Goal: Task Accomplishment & Management: Complete application form

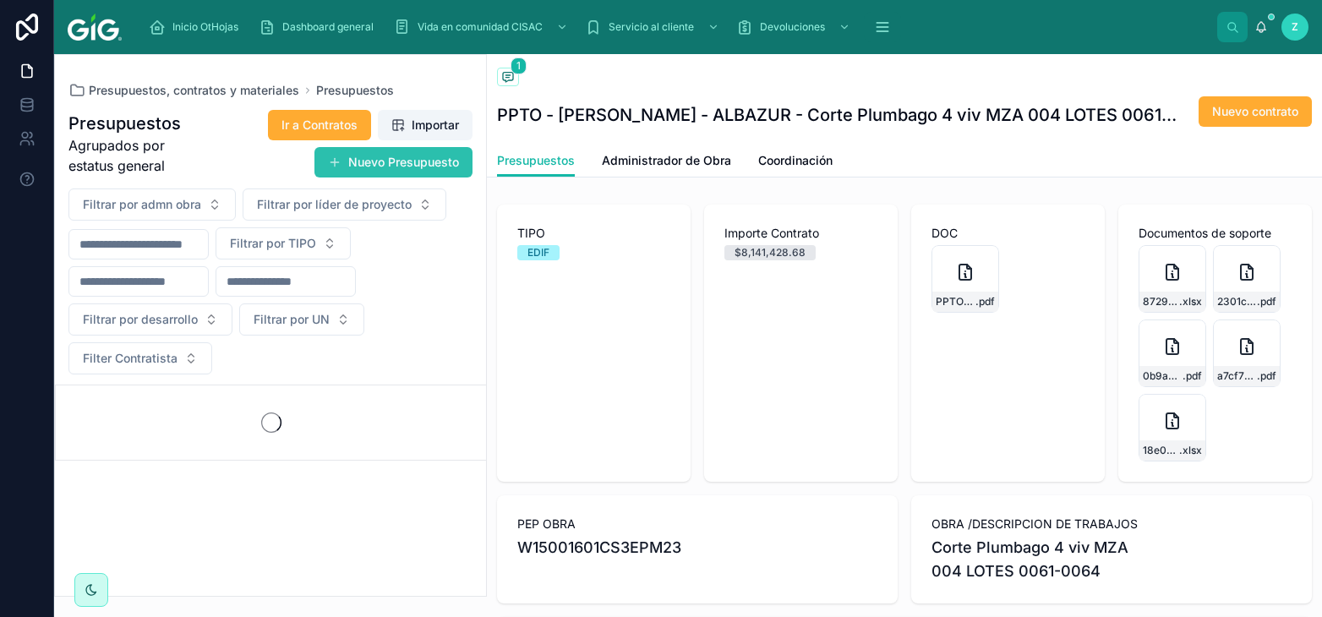
click at [348, 158] on button "Nuevo Presupuesto" at bounding box center [394, 162] width 158 height 30
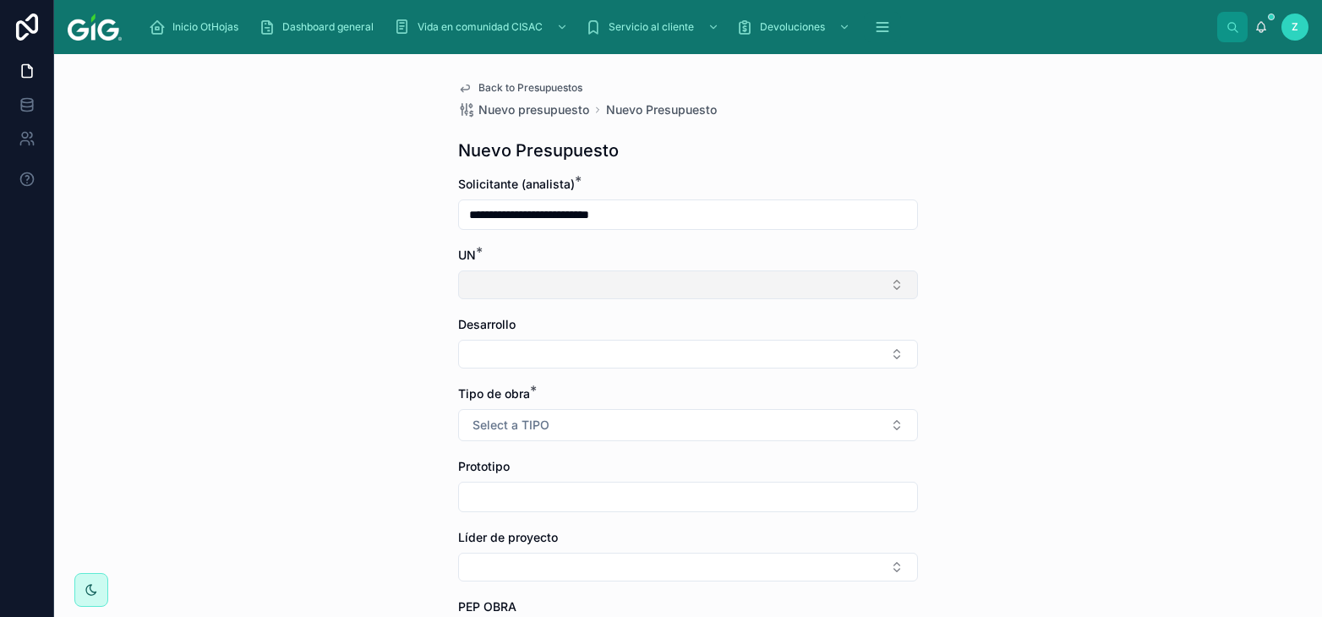
click at [610, 284] on button "Select Button" at bounding box center [688, 285] width 460 height 29
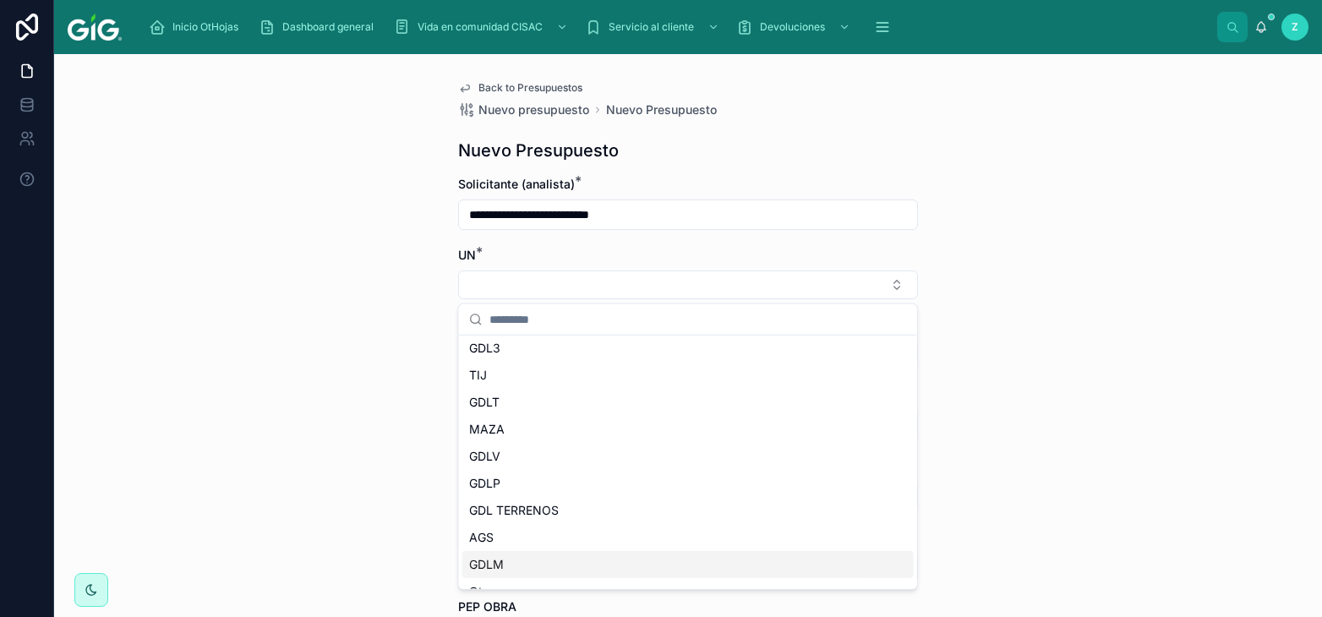
scroll to position [50, 0]
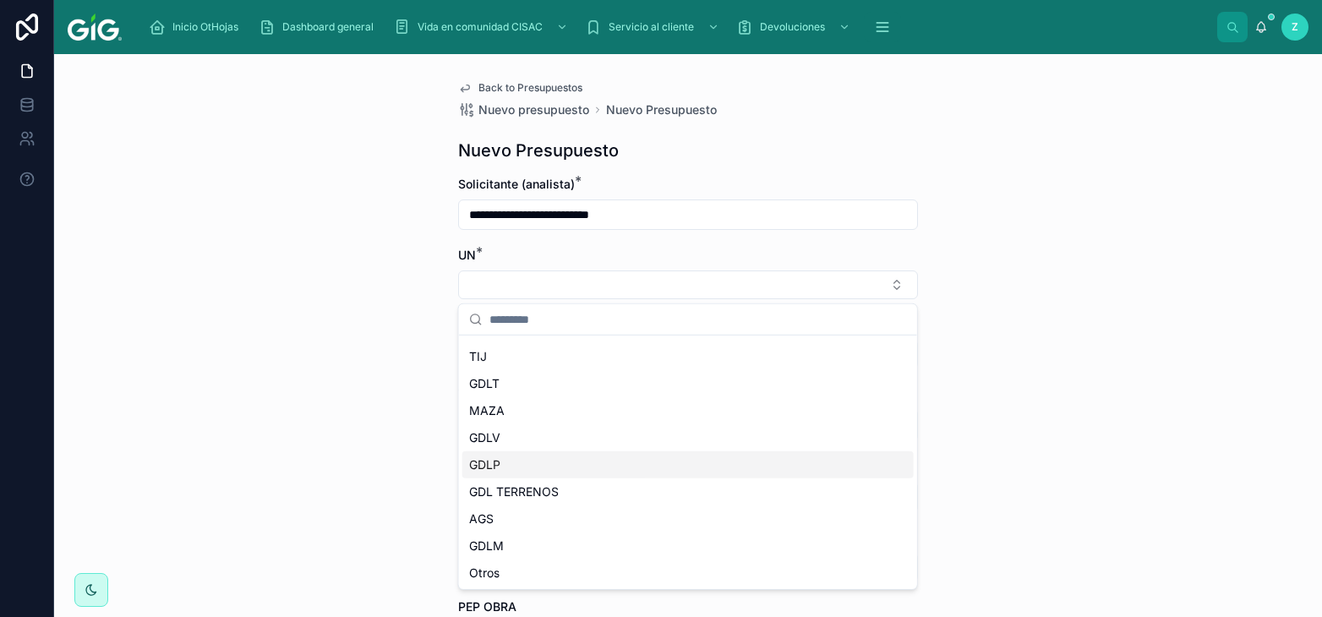
click at [361, 241] on div "**********" at bounding box center [688, 335] width 1268 height 563
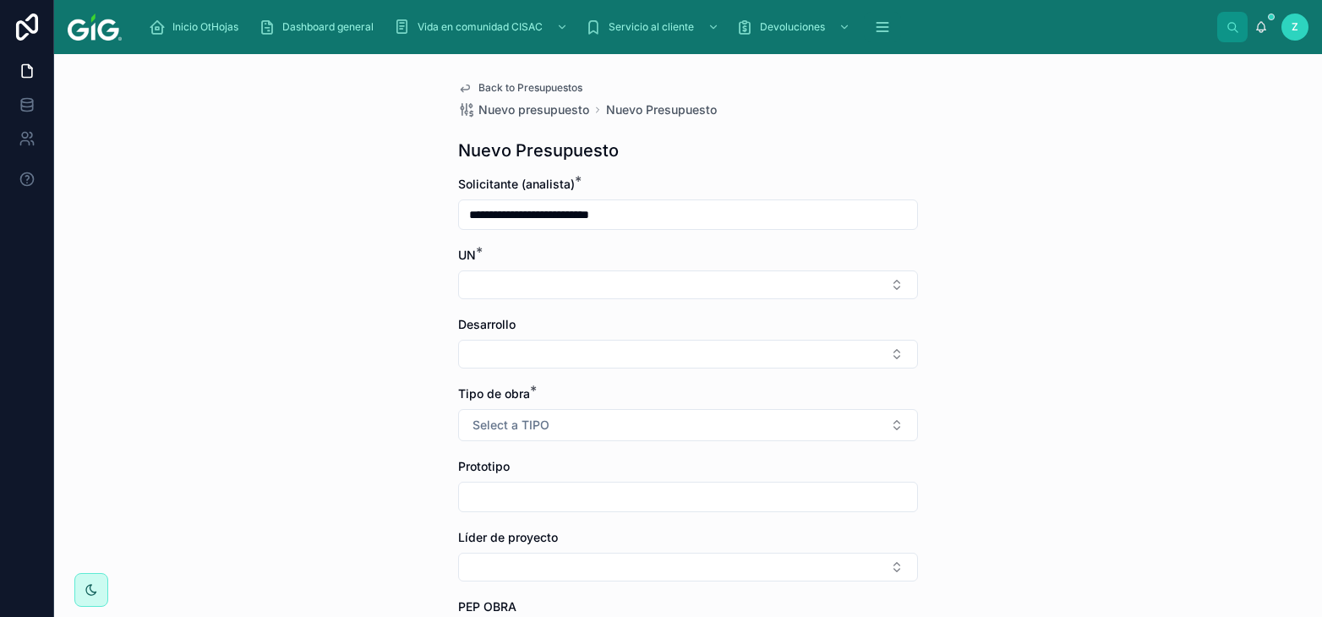
click at [531, 90] on span "Back to Presupuestos" at bounding box center [531, 88] width 104 height 14
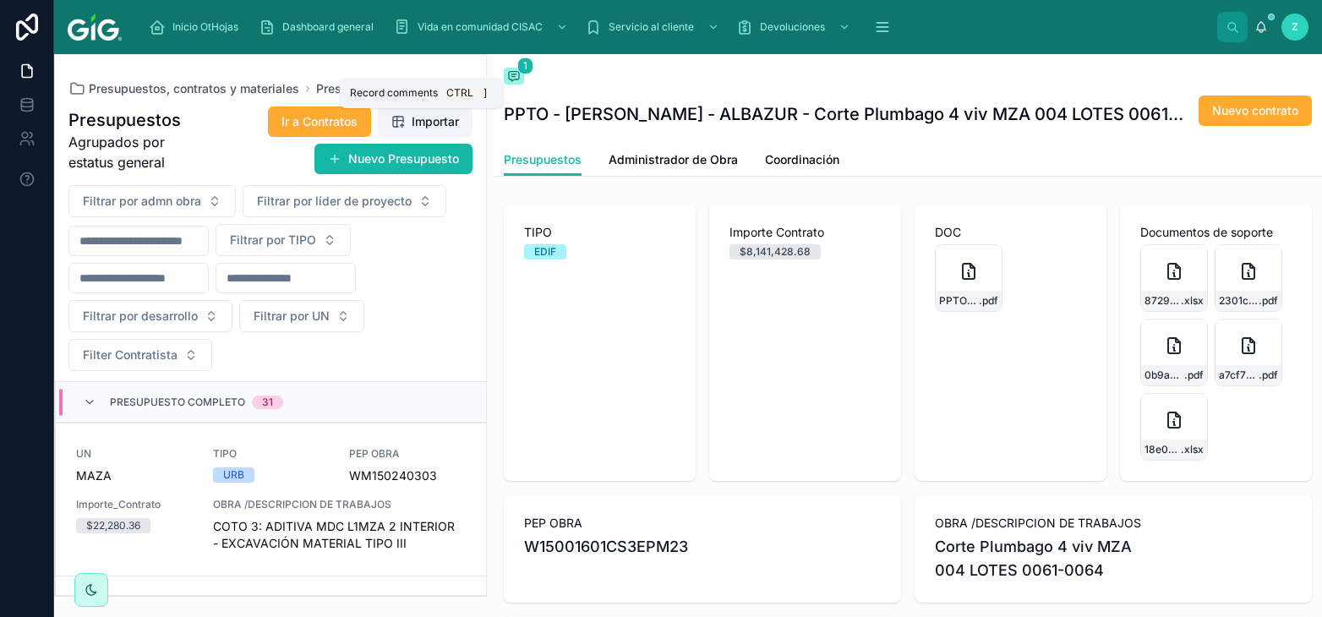
click at [517, 77] on icon at bounding box center [514, 76] width 14 height 14
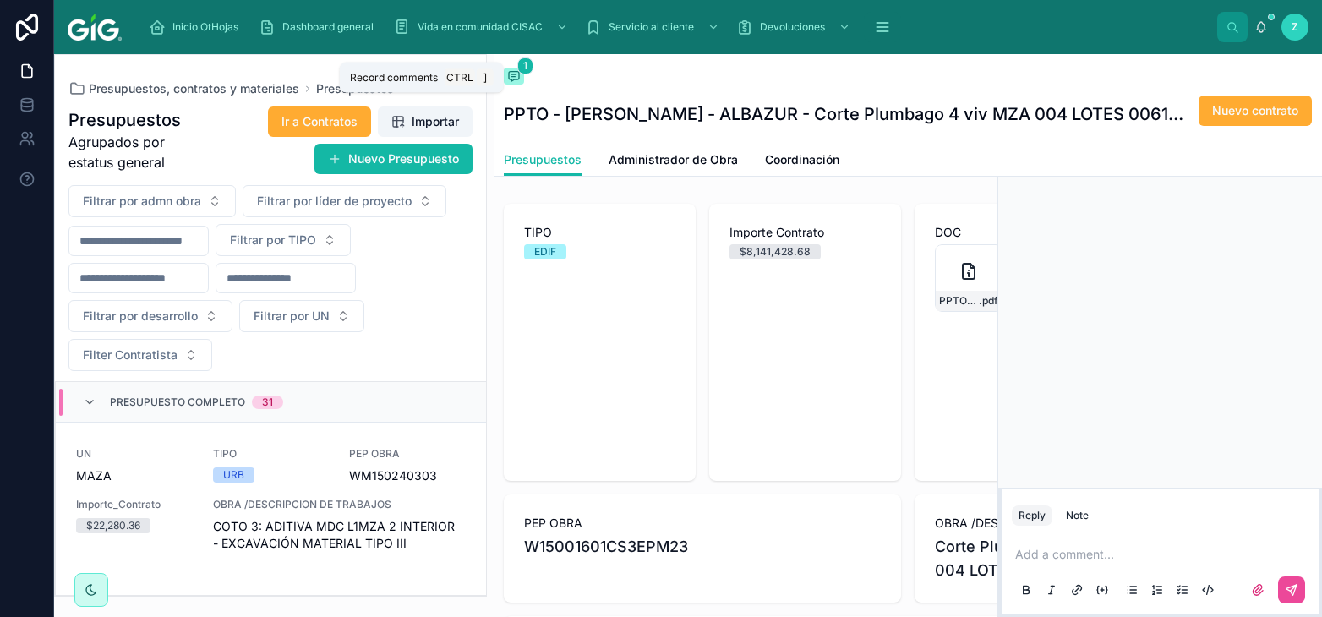
click at [520, 80] on icon at bounding box center [514, 76] width 14 height 14
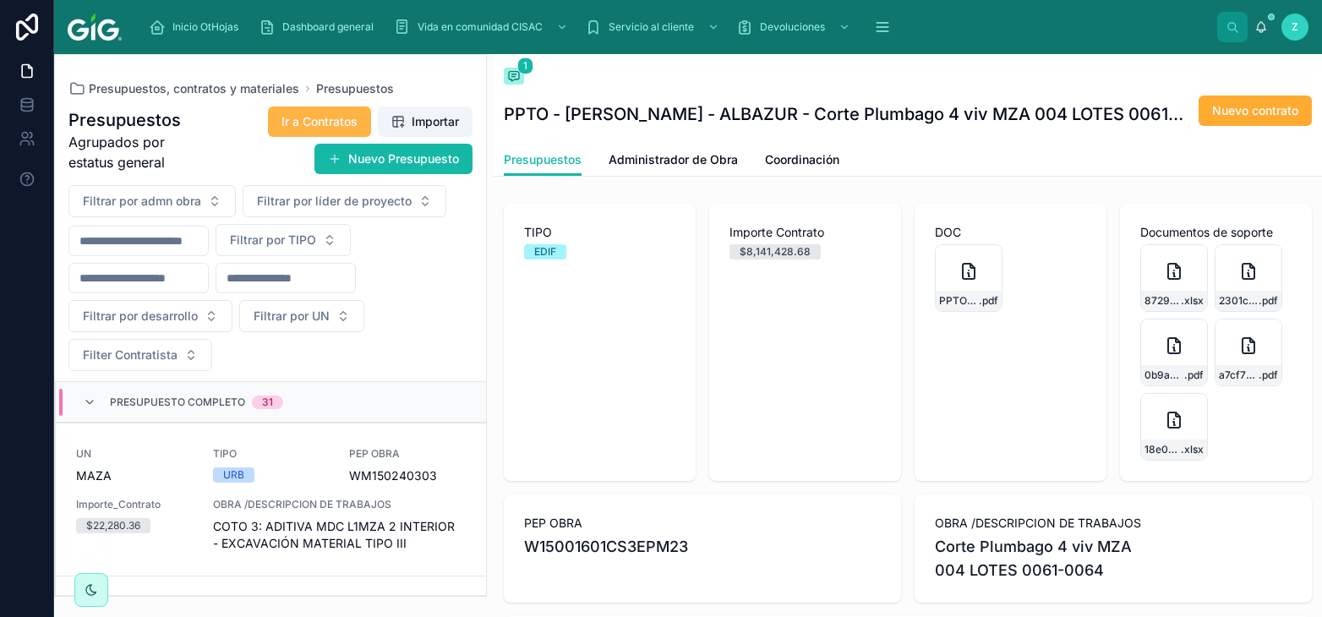
click at [310, 125] on span "Ir a Contratos" at bounding box center [320, 121] width 76 height 17
